Goal: Transaction & Acquisition: Purchase product/service

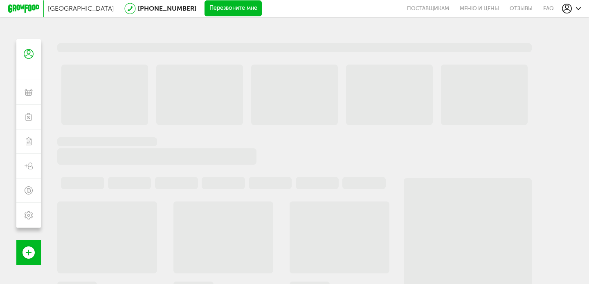
scroll to position [3, 0]
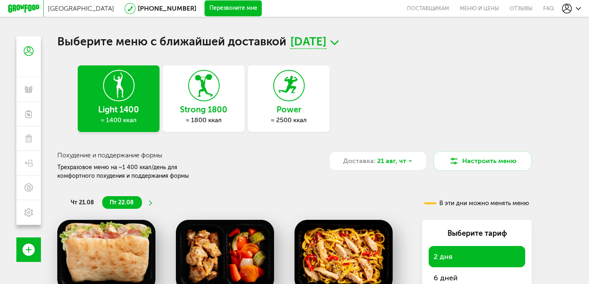
click at [574, 11] on div at bounding box center [571, 9] width 19 height 10
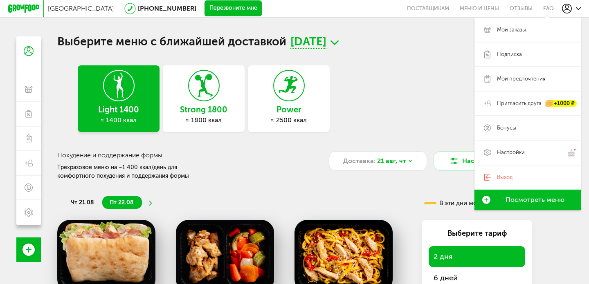
click at [414, 104] on div "Light 1400 ≈ 1400 ккал Strong 1800 ≈ 1800 ккал Power ≈ 2500 ккал" at bounding box center [294, 98] width 433 height 67
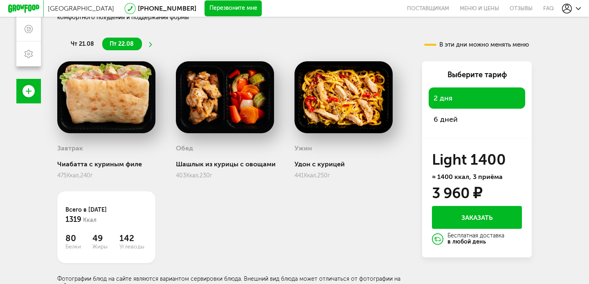
scroll to position [166, 0]
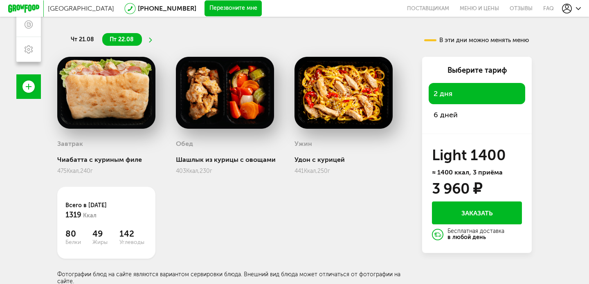
click at [454, 116] on span "6 дней" at bounding box center [445, 114] width 24 height 9
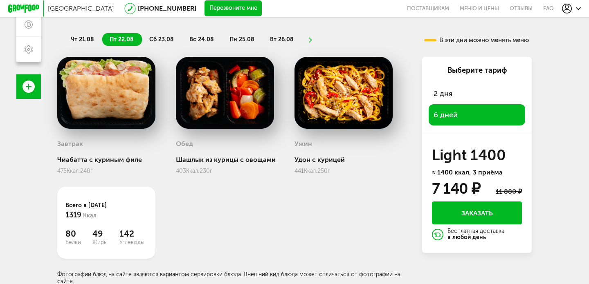
click at [468, 168] on div "Light 1400 ≈ 1400 ккал, 3 приёма" at bounding box center [477, 163] width 90 height 28
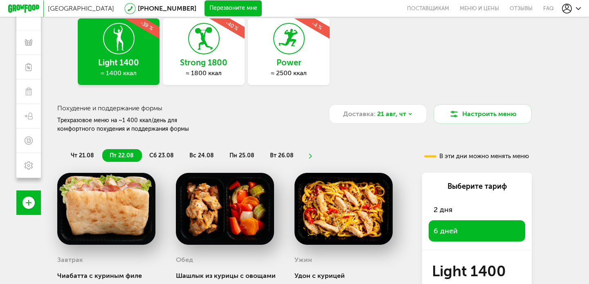
scroll to position [47, 0]
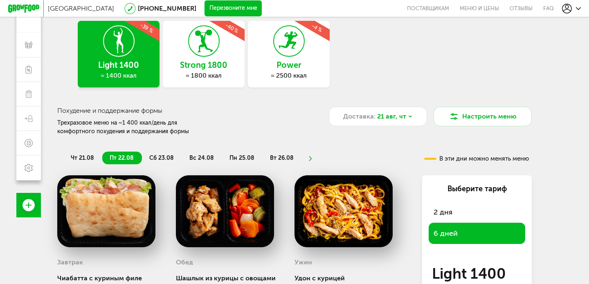
click at [205, 55] on icon at bounding box center [204, 41] width 30 height 31
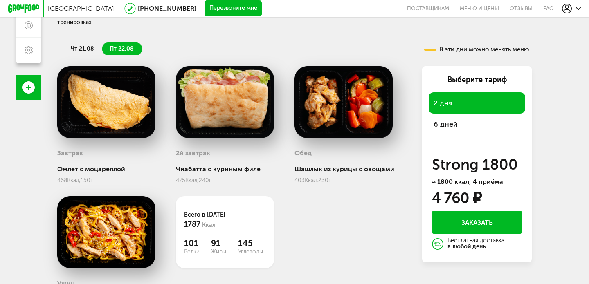
scroll to position [204, 0]
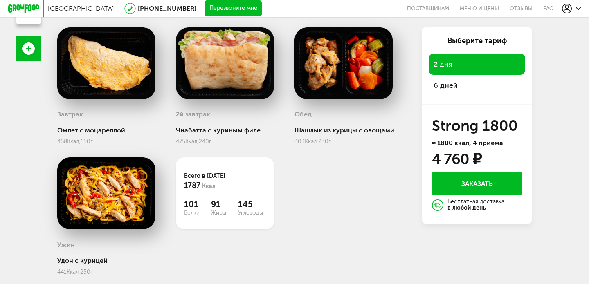
click at [477, 121] on h3 "Strong 1800" at bounding box center [477, 125] width 90 height 13
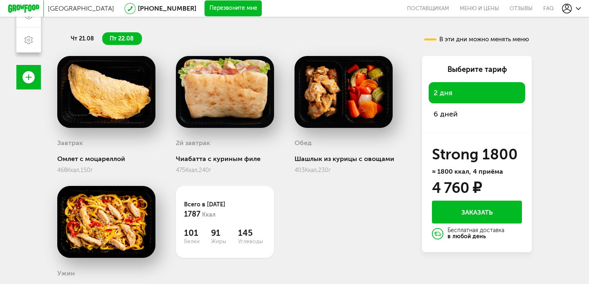
scroll to position [147, 0]
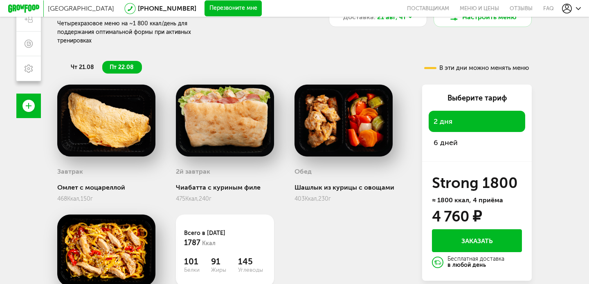
click at [454, 138] on span "6 дней" at bounding box center [445, 142] width 24 height 9
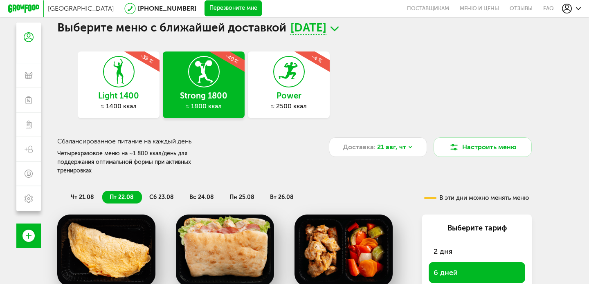
scroll to position [0, 0]
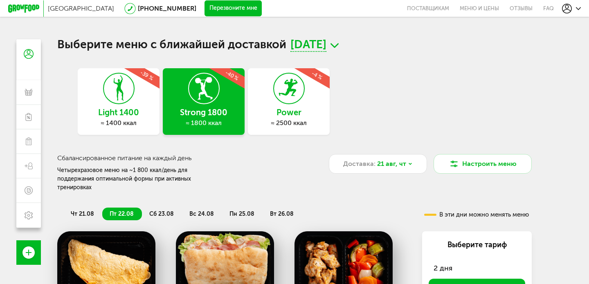
click at [25, 11] on icon at bounding box center [23, 8] width 31 height 8
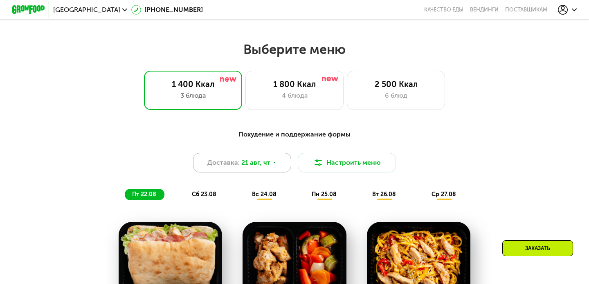
scroll to position [281, 0]
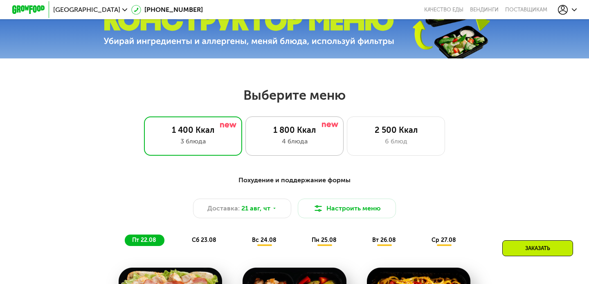
click at [287, 143] on div "4 блюда" at bounding box center [294, 142] width 81 height 10
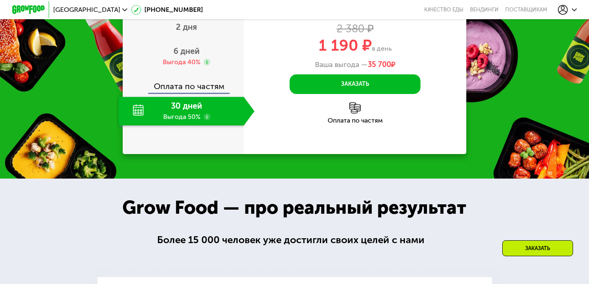
scroll to position [928, 0]
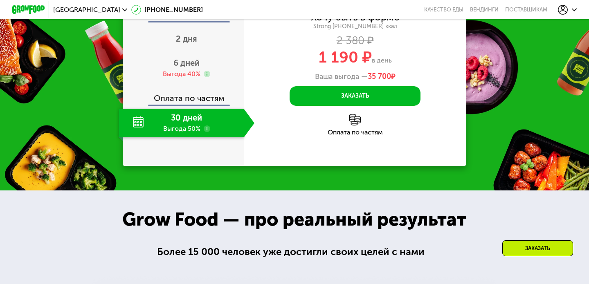
click at [191, 117] on div "30 дней Выгода 50%" at bounding box center [181, 123] width 125 height 29
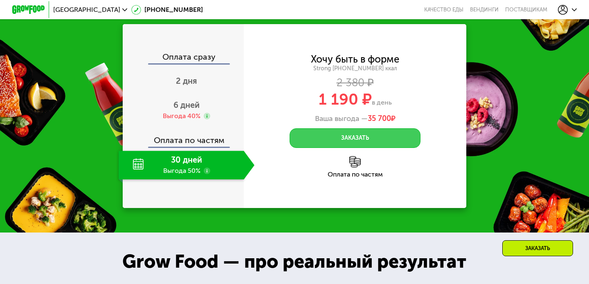
scroll to position [886, 0]
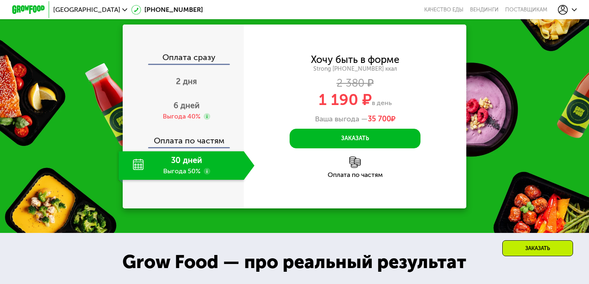
click at [216, 167] on div "30 дней Выгода 50%" at bounding box center [181, 165] width 125 height 29
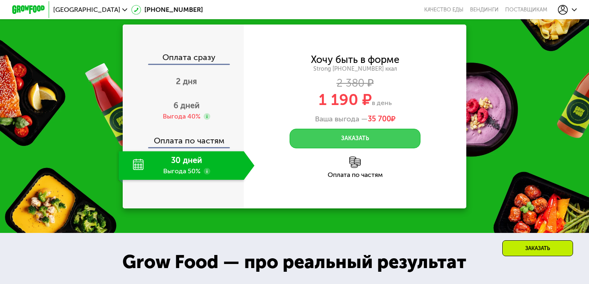
click at [332, 139] on button "Заказать" at bounding box center [354, 139] width 131 height 20
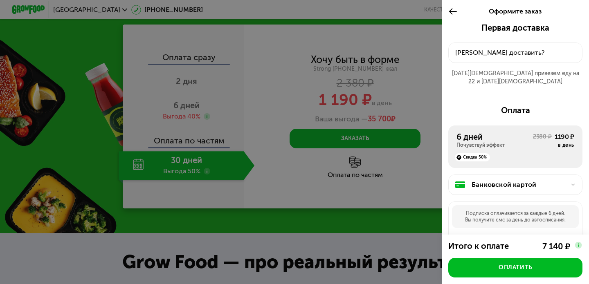
click at [526, 142] on div "Почувствуй эффект" at bounding box center [494, 145] width 76 height 7
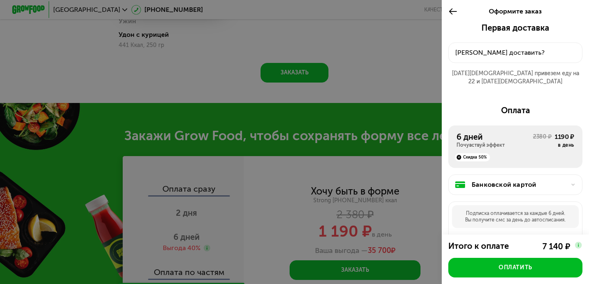
scroll to position [746, 0]
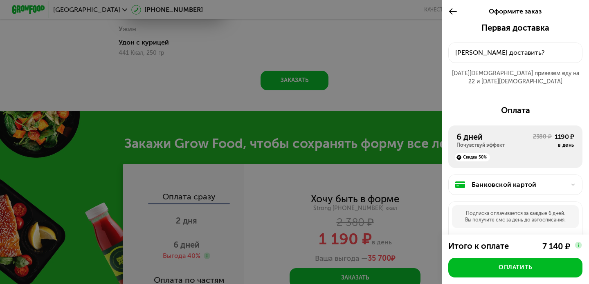
click at [502, 54] on div "Куда доставить?" at bounding box center [515, 53] width 120 height 10
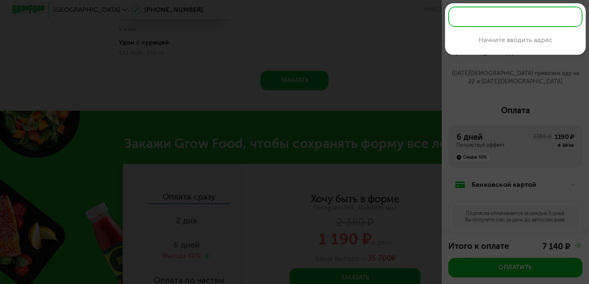
click at [471, 93] on div at bounding box center [294, 142] width 589 height 284
